Goal: Task Accomplishment & Management: Use online tool/utility

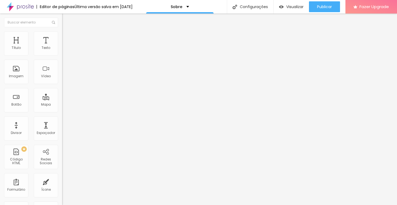
click at [62, 46] on span "Trocar imagem" at bounding box center [76, 44] width 29 height 5
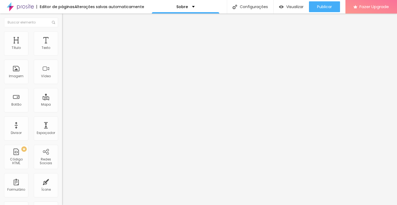
click at [62, 112] on img at bounding box center [64, 114] width 4 height 4
click at [62, 109] on div "Instagram" at bounding box center [93, 110] width 62 height 3
click at [62, 184] on input "https://" at bounding box center [94, 186] width 65 height 5
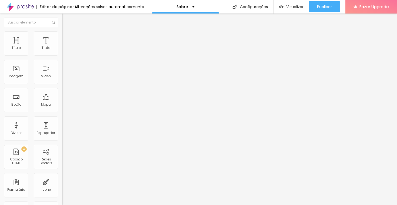
click at [62, 184] on input "https://www.instagram.com/quiosquedolago.jau/" at bounding box center [94, 186] width 65 height 5
drag, startPoint x: 19, startPoint y: 88, endPoint x: 60, endPoint y: 87, distance: 41.6
type input "https://www.instagram.com/agueracentromedico"
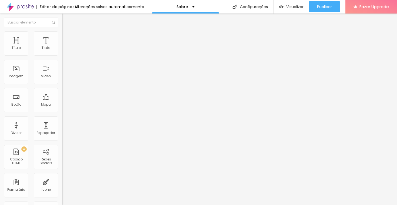
click at [62, 109] on div "Instagram" at bounding box center [93, 110] width 62 height 3
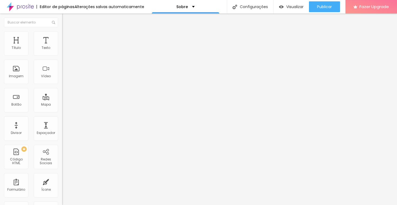
drag, startPoint x: 35, startPoint y: 99, endPoint x: 54, endPoint y: 99, distance: 19.7
paste input "14996075919"
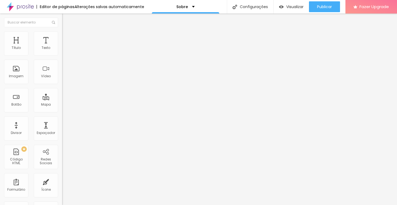
scroll to position [0, 2]
drag, startPoint x: 32, startPoint y: 99, endPoint x: 36, endPoint y: 104, distance: 6.7
type input "https://wa.me/5514996075919"
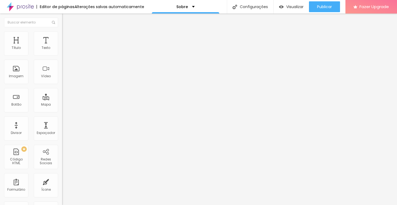
click at [62, 142] on div "Editar Redes Sociais Conteúdo Estilo Avançado Instagram Rede social Instagram E…" at bounding box center [93, 110] width 62 height 192
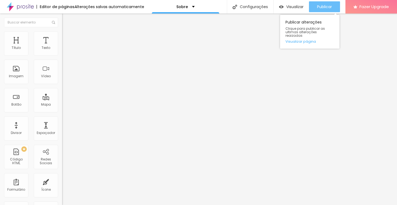
click at [322, 10] on div "Publicar" at bounding box center [324, 6] width 15 height 11
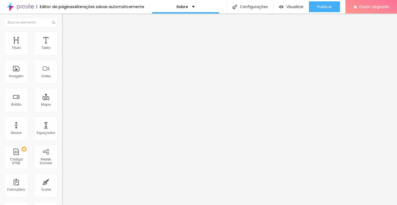
click at [67, 37] on span "Estilo" at bounding box center [71, 35] width 8 height 5
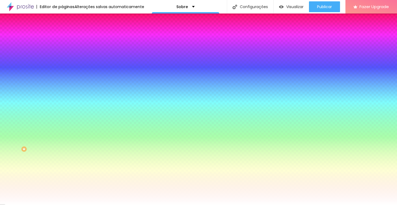
click at [62, 37] on img at bounding box center [64, 39] width 5 height 5
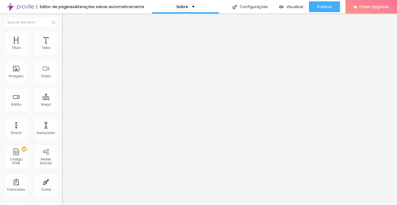
type input "213"
type input "208"
type input "183"
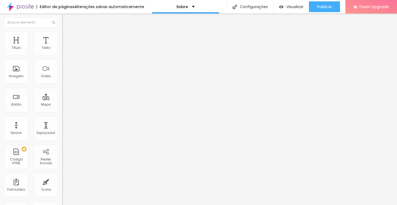
type input "183"
type input "164"
type input "128"
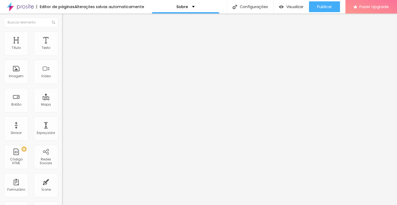
type input "117"
type input "0"
drag, startPoint x: 23, startPoint y: 64, endPoint x: 0, endPoint y: 66, distance: 23.0
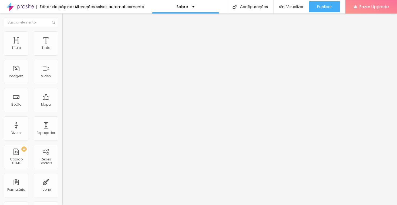
type input "0"
click at [62, 181] on input "range" at bounding box center [79, 183] width 35 height 4
click at [66, 19] on img "button" at bounding box center [68, 20] width 4 height 4
click at [67, 46] on span "Titulo 1" at bounding box center [76, 43] width 18 height 5
click at [62, 51] on span "Titulo 2" at bounding box center [71, 48] width 18 height 5
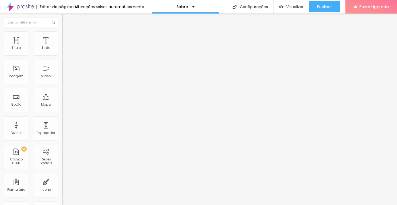
click at [62, 46] on span "Titulo 1" at bounding box center [71, 43] width 18 height 5
click at [62, 80] on button "button" at bounding box center [66, 77] width 8 height 6
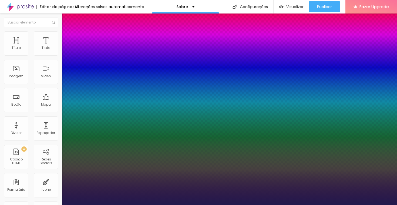
type input "1"
type input "20"
type input "1"
type input "22"
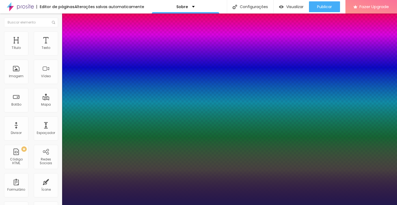
type input "22"
type input "1"
type input "24"
type input "1"
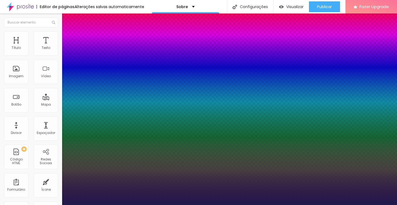
type input "26"
type input "1"
type input "27"
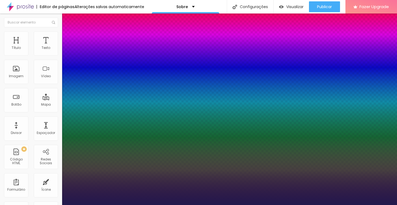
type input "1"
type input "28"
type input "1"
type input "30"
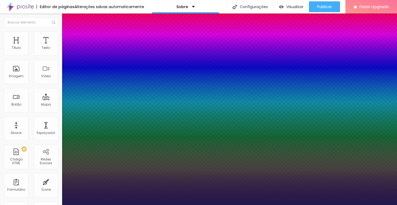
type input "30"
type input "1"
type input "31"
type input "1"
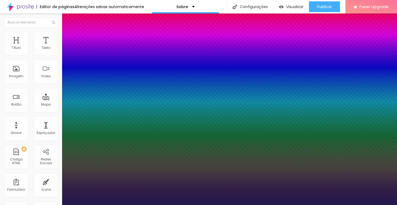
type input "31"
drag, startPoint x: 74, startPoint y: 152, endPoint x: 80, endPoint y: 152, distance: 5.7
type input "1"
click at [172, 205] on div at bounding box center [198, 205] width 397 height 0
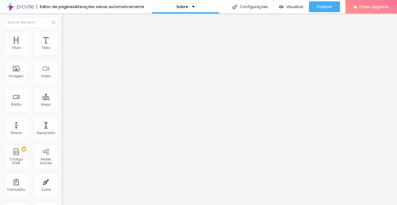
click at [62, 159] on div "Editar Título Estilo Avançado Tamanho Titulo 1 H1 Titulo 2 H2 Titulo 3 H3 Titul…" at bounding box center [93, 110] width 62 height 192
click at [62, 51] on input "Alboom Brasil" at bounding box center [94, 47] width 65 height 5
type input "Aguera Centro Médico"
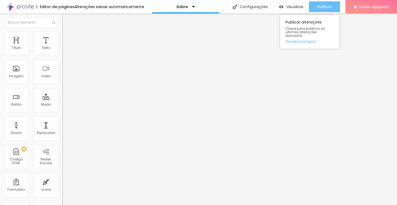
click at [324, 8] on span "Publicar" at bounding box center [324, 7] width 15 height 4
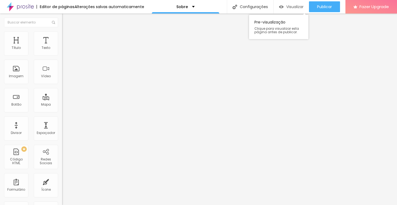
click at [293, 8] on span "Visualizar" at bounding box center [294, 7] width 17 height 4
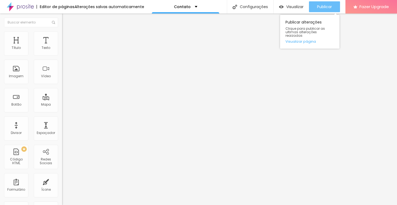
click at [315, 5] on button "Publicar" at bounding box center [324, 6] width 31 height 11
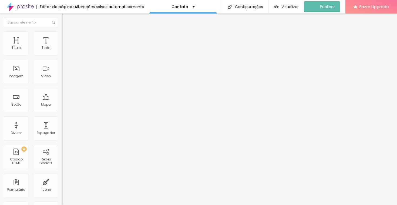
click at [66, 20] on img "button" at bounding box center [68, 20] width 4 height 4
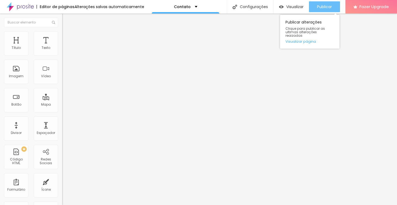
click at [318, 5] on span "Publicar" at bounding box center [324, 7] width 15 height 4
click at [314, 8] on button "Publicar" at bounding box center [324, 6] width 31 height 11
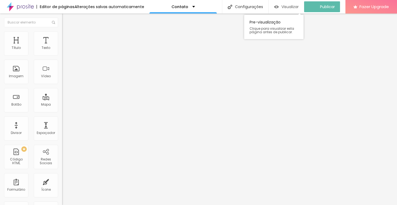
click at [286, 6] on span "Visualizar" at bounding box center [290, 7] width 17 height 4
